Goal: Navigation & Orientation: Find specific page/section

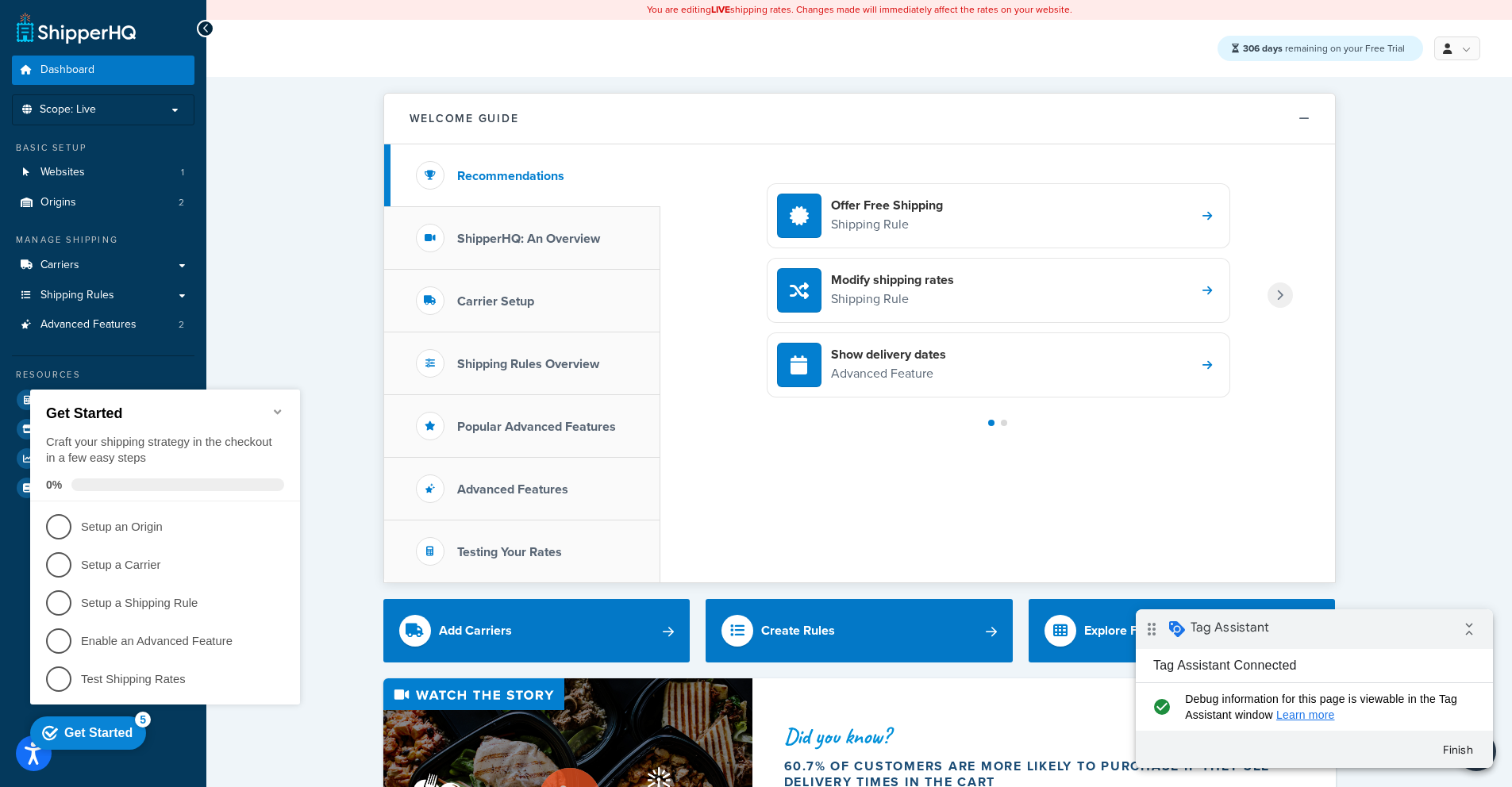
click at [278, 405] on icon "Minimize checklist" at bounding box center [278, 412] width 13 height 13
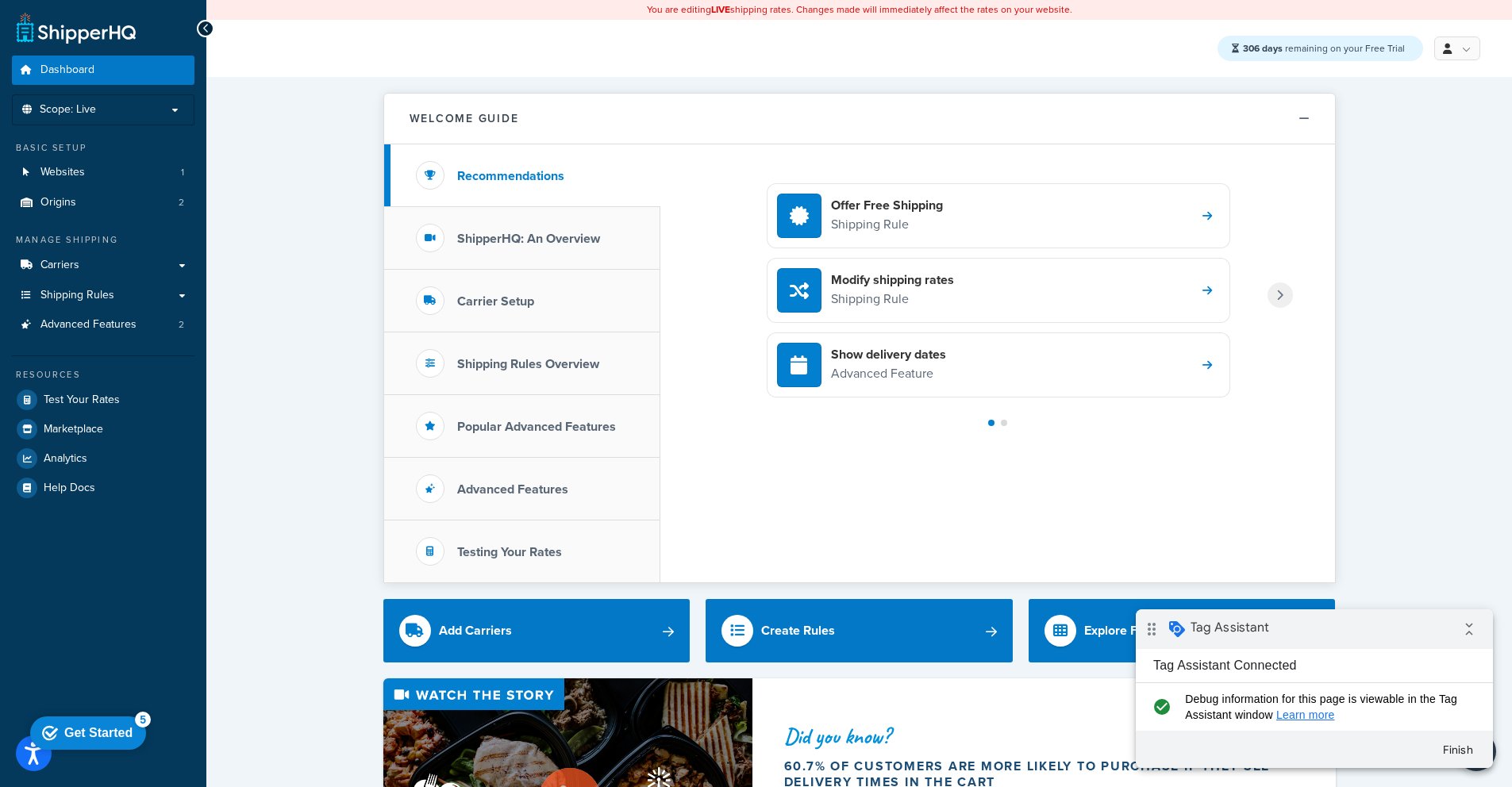
click at [72, 173] on span "Websites" at bounding box center [63, 173] width 45 height 14
